Goal: Navigation & Orientation: Find specific page/section

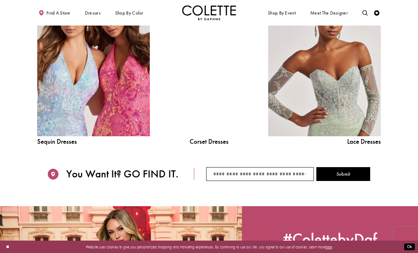
scroll to position [622, 0]
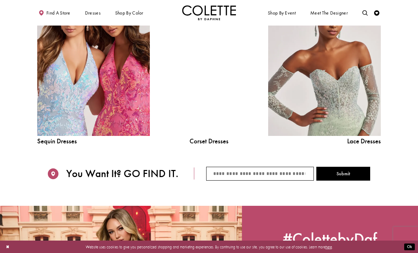
click at [206, 93] on div at bounding box center [209, 64] width 80 height 142
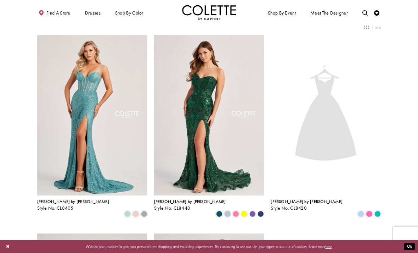
scroll to position [20, 0]
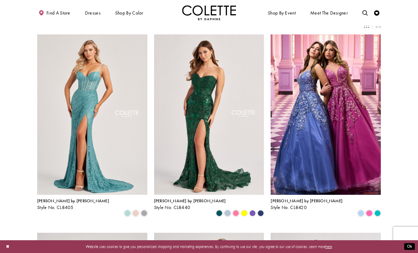
click at [234, 210] on span "Product List" at bounding box center [236, 213] width 6 height 6
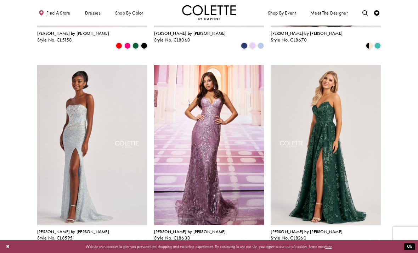
scroll to position [386, 0]
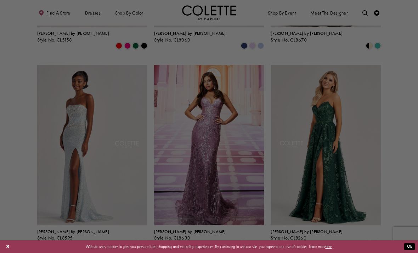
click at [32, 179] on div at bounding box center [211, 127] width 423 height 255
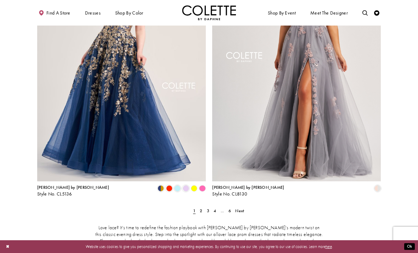
scroll to position [1031, 0]
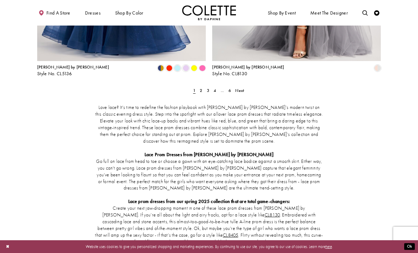
click at [203, 93] on div "Love lace? It’s time to redefine the fashion playbook with [PERSON_NAME] by [PE…" at bounding box center [209, 211] width 344 height 237
click at [202, 93] on div "Love lace? It’s time to redefine the fashion playbook with [PERSON_NAME] by [PE…" at bounding box center [209, 211] width 344 height 237
click at [202, 88] on span "2" at bounding box center [201, 91] width 2 height 6
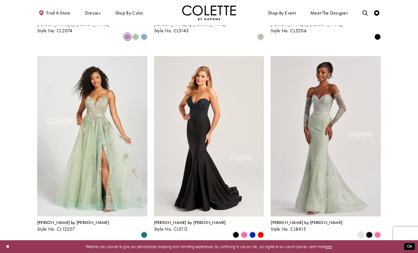
scroll to position [592, 0]
click at [378, 232] on span "Product List" at bounding box center [378, 235] width 6 height 6
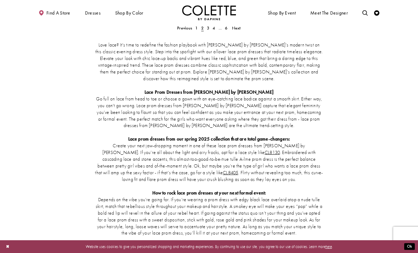
scroll to position [1022, 0]
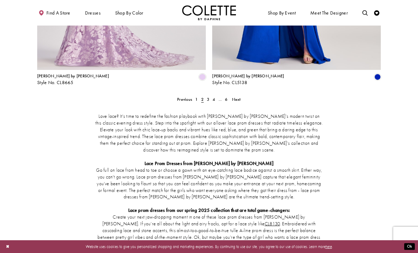
click at [205, 95] on link "3" at bounding box center [208, 99] width 6 height 8
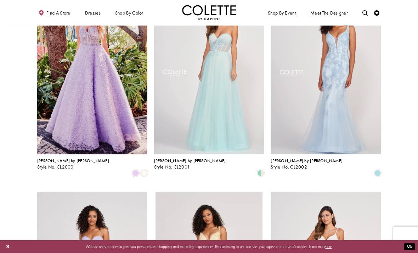
scroll to position [580, 0]
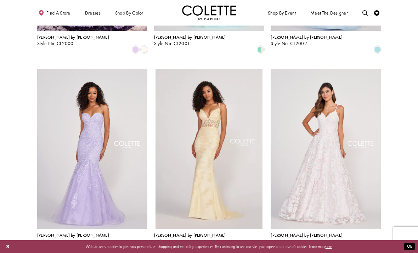
click at [148, 244] on div "Product List" at bounding box center [144, 248] width 8 height 8
click at [146, 244] on span "Product List" at bounding box center [144, 247] width 6 height 6
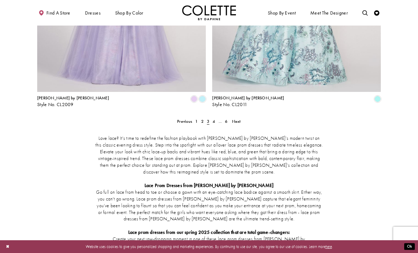
scroll to position [1001, 0]
click at [215, 118] on span "4" at bounding box center [214, 121] width 2 height 6
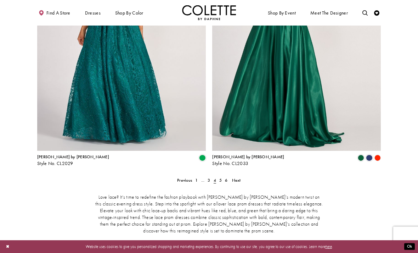
scroll to position [986, 0]
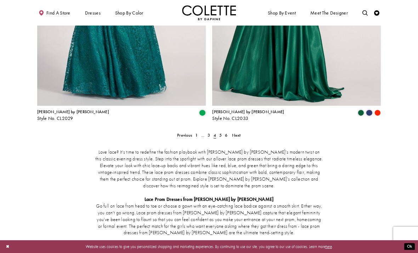
click at [219, 131] on link "5" at bounding box center [221, 135] width 6 height 8
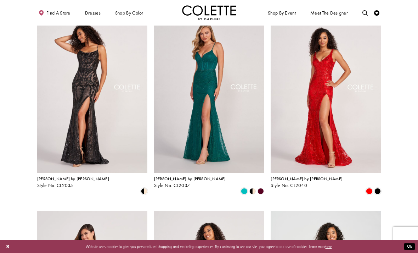
scroll to position [129, 0]
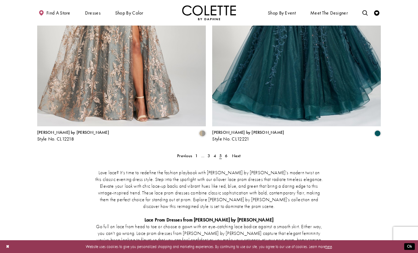
click at [225, 153] on span "6" at bounding box center [226, 156] width 2 height 6
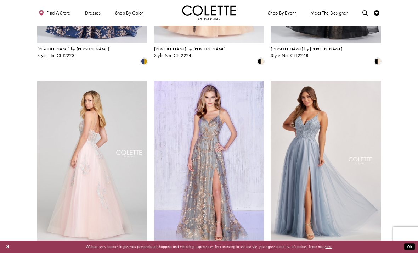
scroll to position [190, 0]
